Goal: Information Seeking & Learning: Learn about a topic

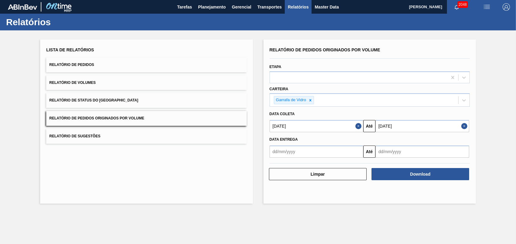
click at [220, 173] on div "Lista de Relatórios Relatório de Pedidos Relatório de Volumes Relatório de Stat…" at bounding box center [146, 122] width 212 height 164
click at [212, 7] on span "Planejamento" at bounding box center [212, 6] width 28 height 7
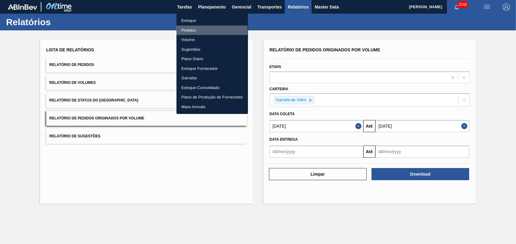
click at [193, 30] on li "Pedidos" at bounding box center [211, 31] width 71 height 10
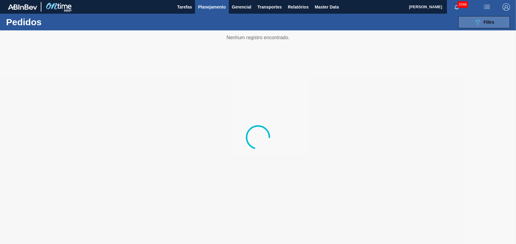
click at [495, 19] on button "089F7B8B-B2A5-4AFE-B5C0-19BA573D28AC Filtro" at bounding box center [484, 22] width 52 height 12
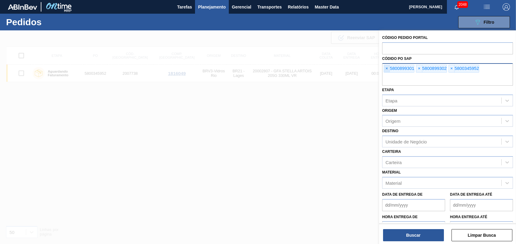
click at [384, 68] on span "×" at bounding box center [387, 68] width 6 height 7
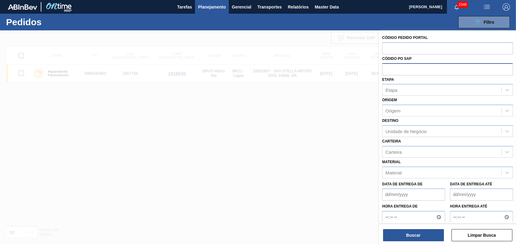
paste input "text"
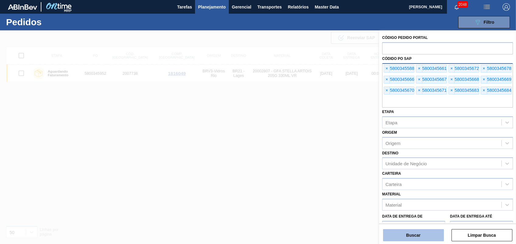
click at [426, 237] on button "Buscar" at bounding box center [413, 235] width 61 height 12
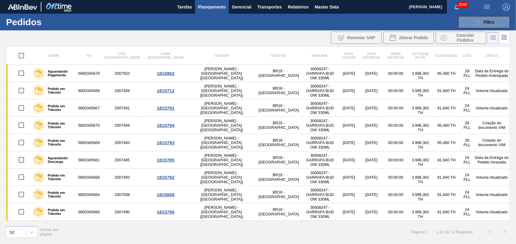
click at [302, 82] on td "30008247 - GARRAFA BUD OW 330ML" at bounding box center [320, 90] width 36 height 17
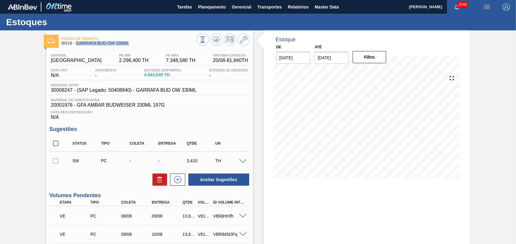
drag, startPoint x: 138, startPoint y: 42, endPoint x: 76, endPoint y: 44, distance: 61.7
click at [76, 44] on span "BR18 - GARRAFA BUD OW 330ML" at bounding box center [128, 43] width 135 height 5
copy span "GARRAFA BUD OW 330ML"
click at [210, 5] on span "Planejamento" at bounding box center [212, 6] width 28 height 7
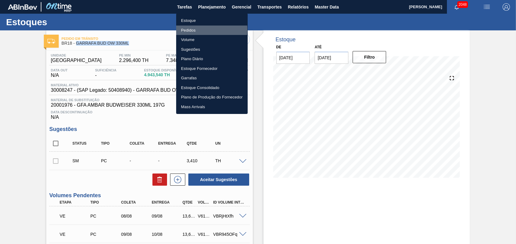
click at [191, 29] on li "Pedidos" at bounding box center [211, 31] width 71 height 10
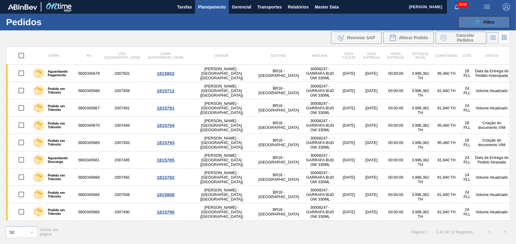
click at [489, 20] on span "Filtro" at bounding box center [488, 22] width 11 height 5
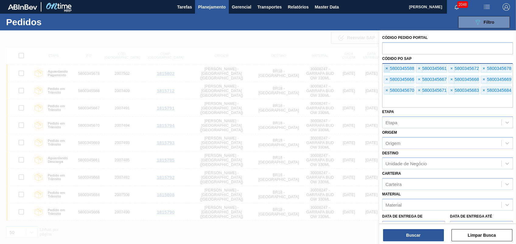
click at [388, 68] on span "×" at bounding box center [387, 68] width 6 height 7
click at [387, 68] on span "×" at bounding box center [387, 68] width 6 height 7
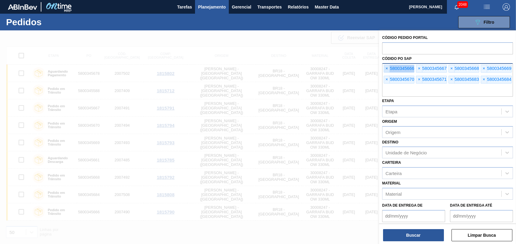
click at [387, 68] on span "×" at bounding box center [387, 68] width 6 height 7
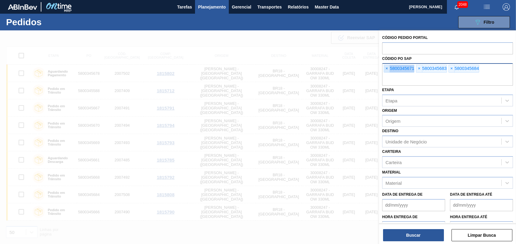
click at [387, 68] on span "×" at bounding box center [387, 68] width 6 height 7
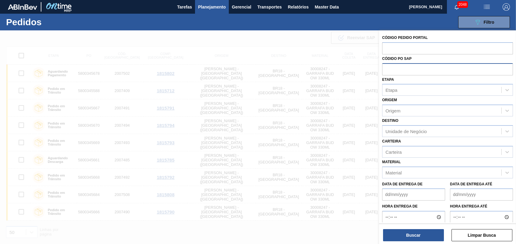
click at [387, 68] on input "text" at bounding box center [447, 69] width 131 height 12
paste input "text"
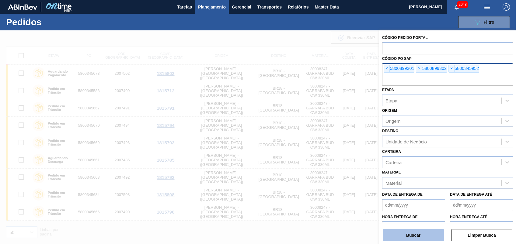
click at [413, 239] on button "Buscar" at bounding box center [413, 235] width 61 height 12
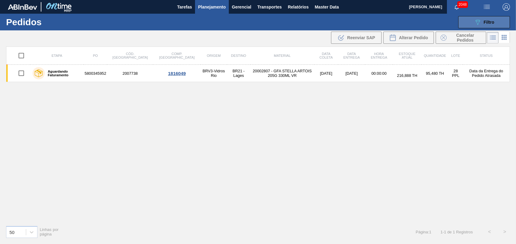
click at [488, 23] on span "Filtro" at bounding box center [488, 22] width 11 height 5
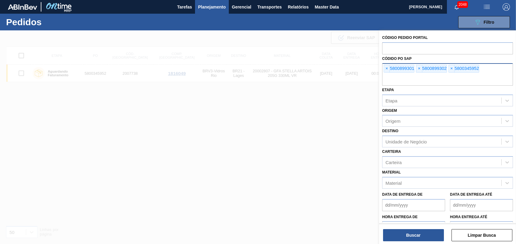
click at [331, 104] on div at bounding box center [258, 152] width 516 height 244
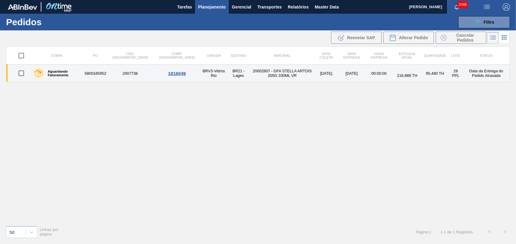
click at [250, 70] on td "20002807 - GFA STELLA ARTOIS 205G 330ML VR" at bounding box center [282, 73] width 64 height 17
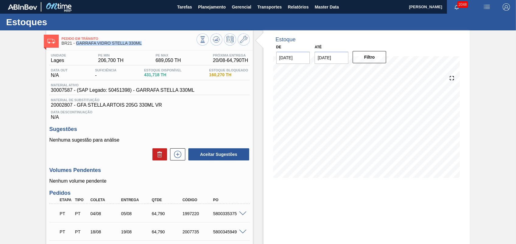
drag, startPoint x: 148, startPoint y: 44, endPoint x: 77, endPoint y: 43, distance: 71.1
click at [77, 43] on span "BR21 - GARRAFA VIDRO STELLA 330ML" at bounding box center [128, 43] width 135 height 5
copy span "GARRAFA VIDRO STELLA 330ML"
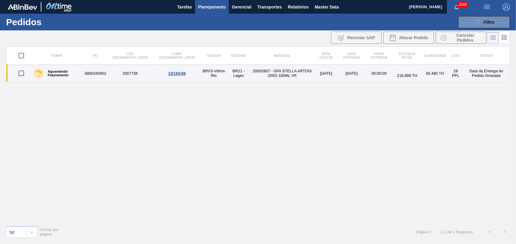
click at [250, 73] on td "20002807 - GFA STELLA ARTOIS 205G 330ML VR" at bounding box center [282, 73] width 64 height 17
